Goal: Check status: Check status

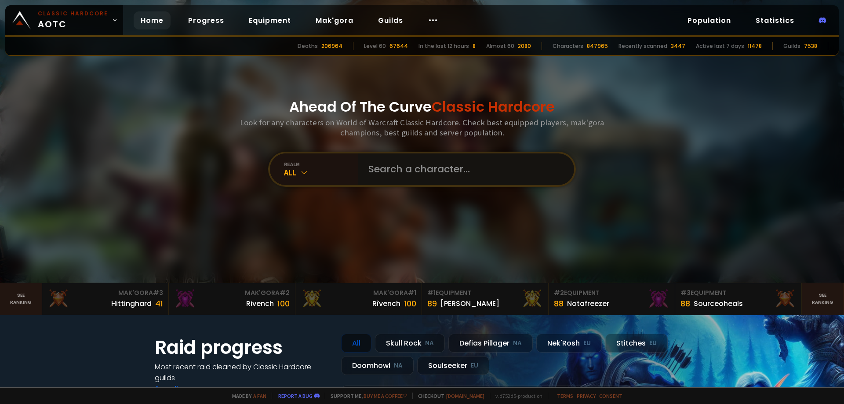
click at [435, 179] on input "text" at bounding box center [463, 169] width 200 height 32
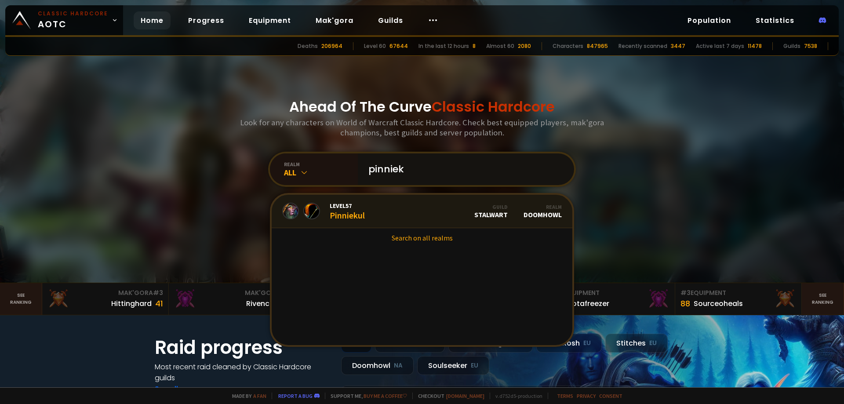
type input "pinniek"
click at [374, 208] on link "Level 57 Pinniekul Guild Stalwart Realm Doomhowl" at bounding box center [422, 211] width 301 height 33
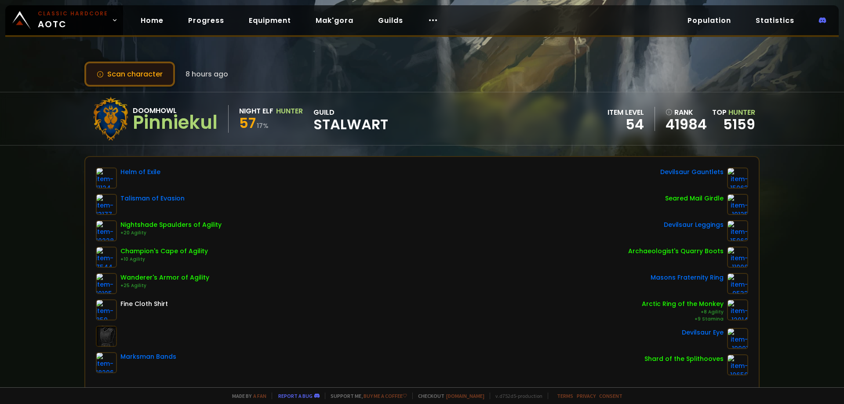
click at [147, 74] on button "Scan character" at bounding box center [129, 74] width 91 height 25
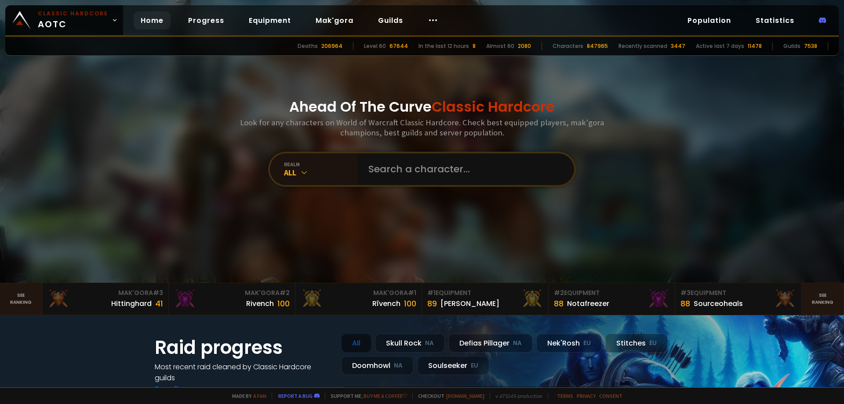
click at [468, 153] on div "realm All" at bounding box center [422, 169] width 308 height 35
click at [458, 161] on input "text" at bounding box center [463, 169] width 200 height 32
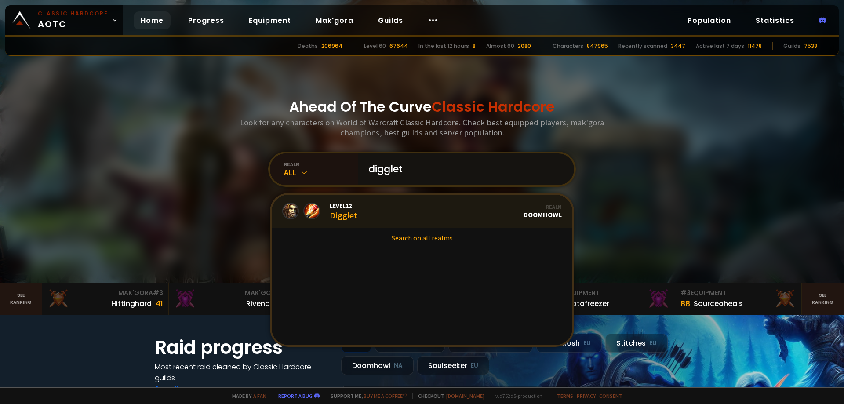
type input "digglet"
click at [408, 209] on link "Level 12 Digglet Realm Doomhowl" at bounding box center [422, 211] width 301 height 33
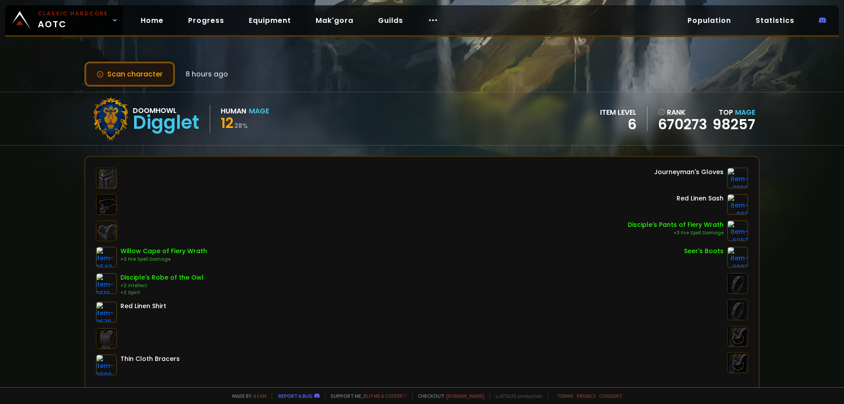
click at [118, 69] on button "Scan character" at bounding box center [129, 74] width 91 height 25
